Goal: Information Seeking & Learning: Understand process/instructions

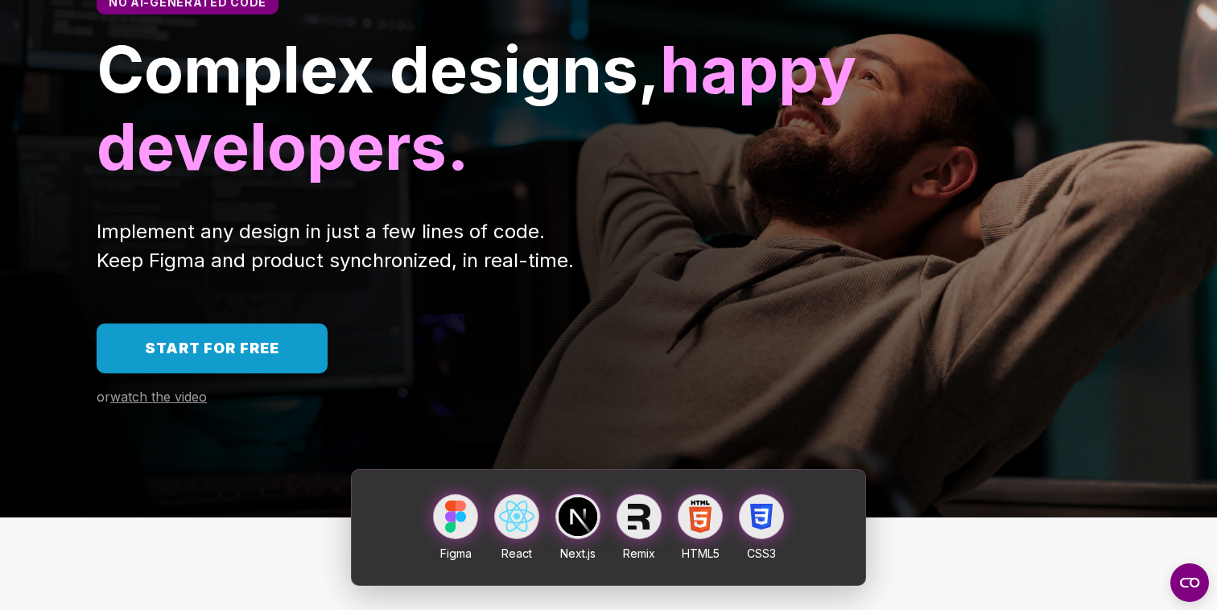
scroll to position [183, 0]
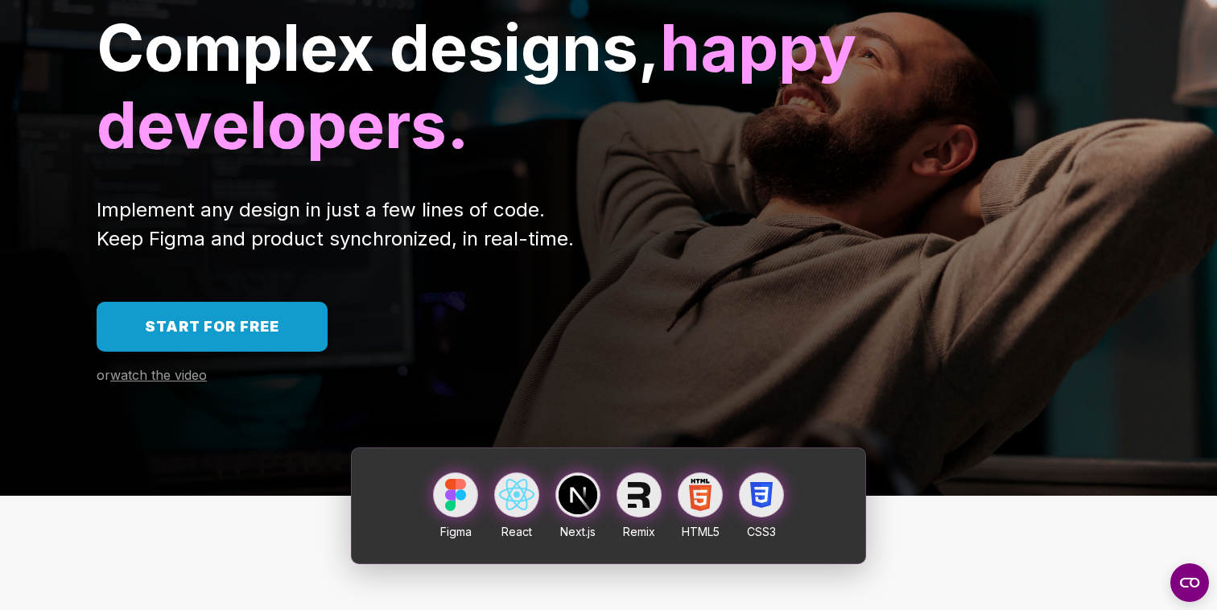
click at [250, 322] on span "Start for free" at bounding box center [212, 326] width 134 height 17
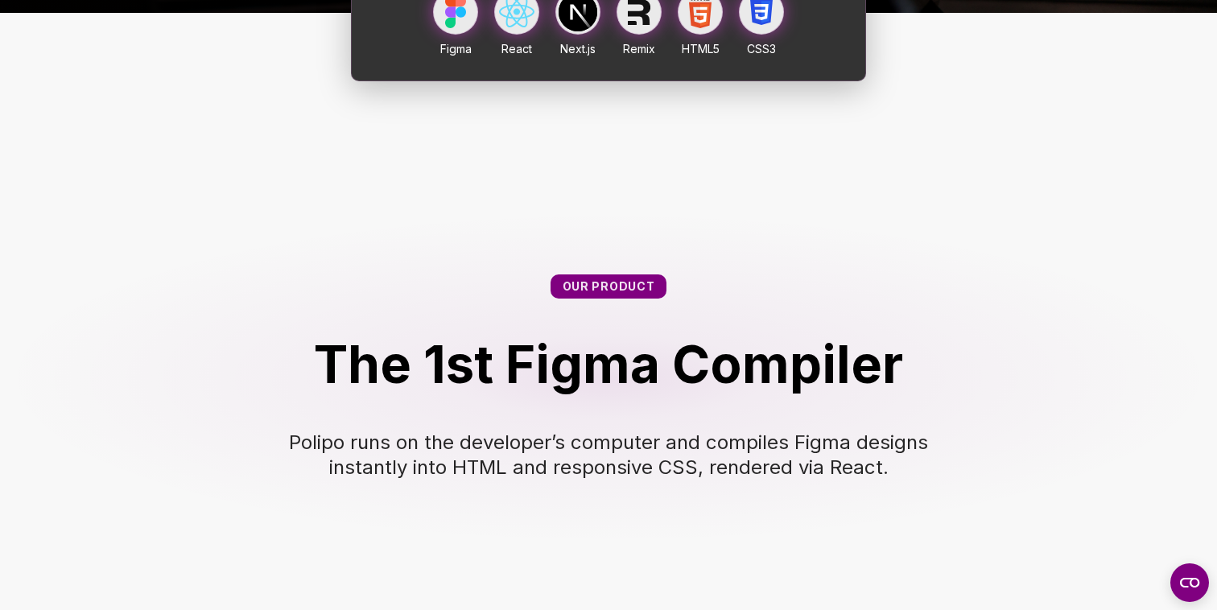
scroll to position [679, 0]
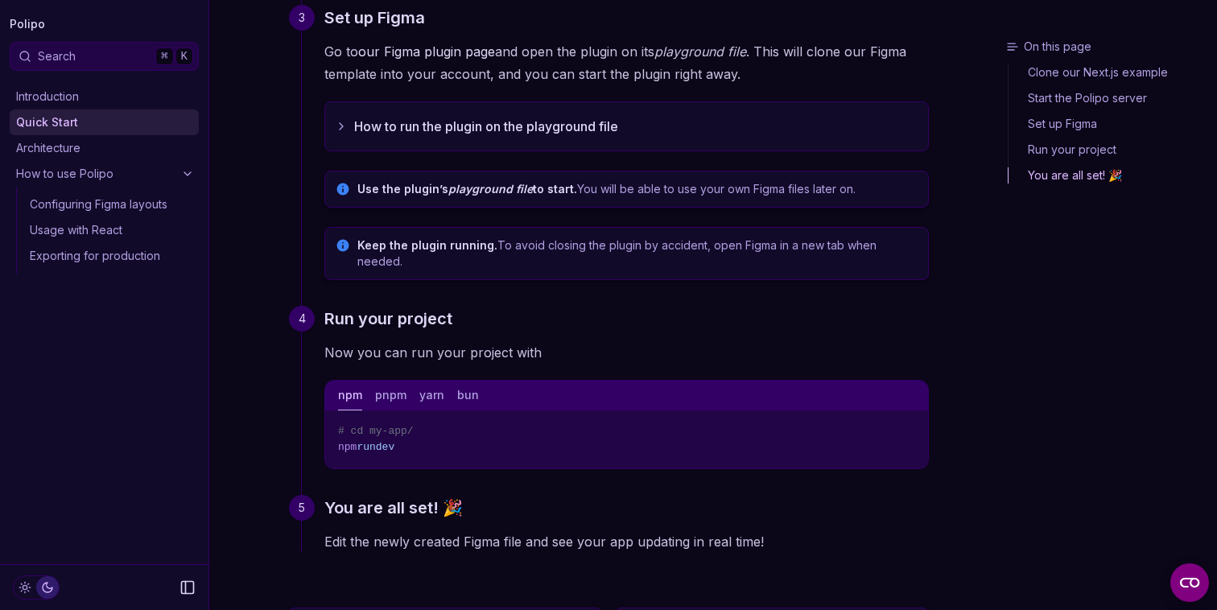
scroll to position [532, 0]
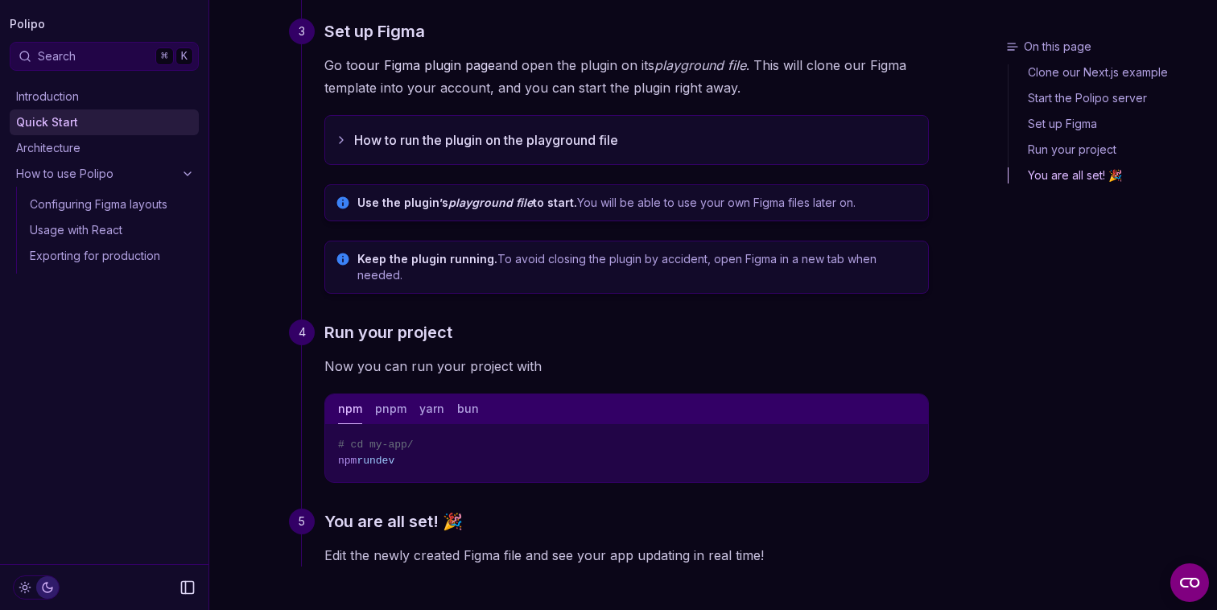
click at [476, 128] on button "How to run the plugin on the playground file" at bounding box center [626, 140] width 603 height 48
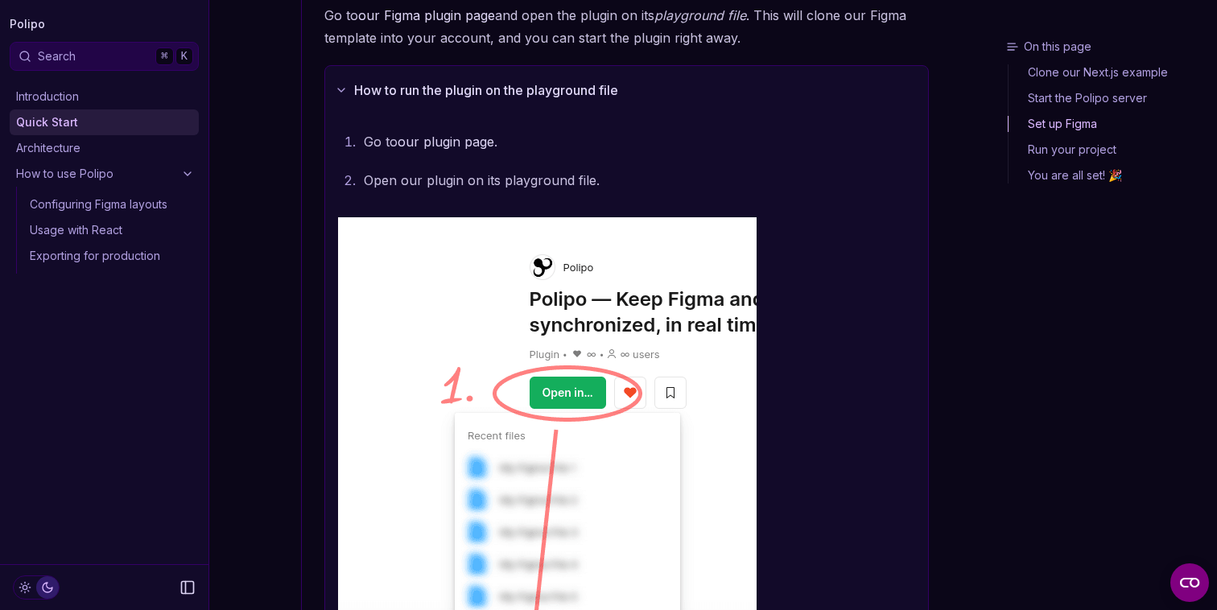
scroll to position [384, 0]
